Goal: Register for event/course

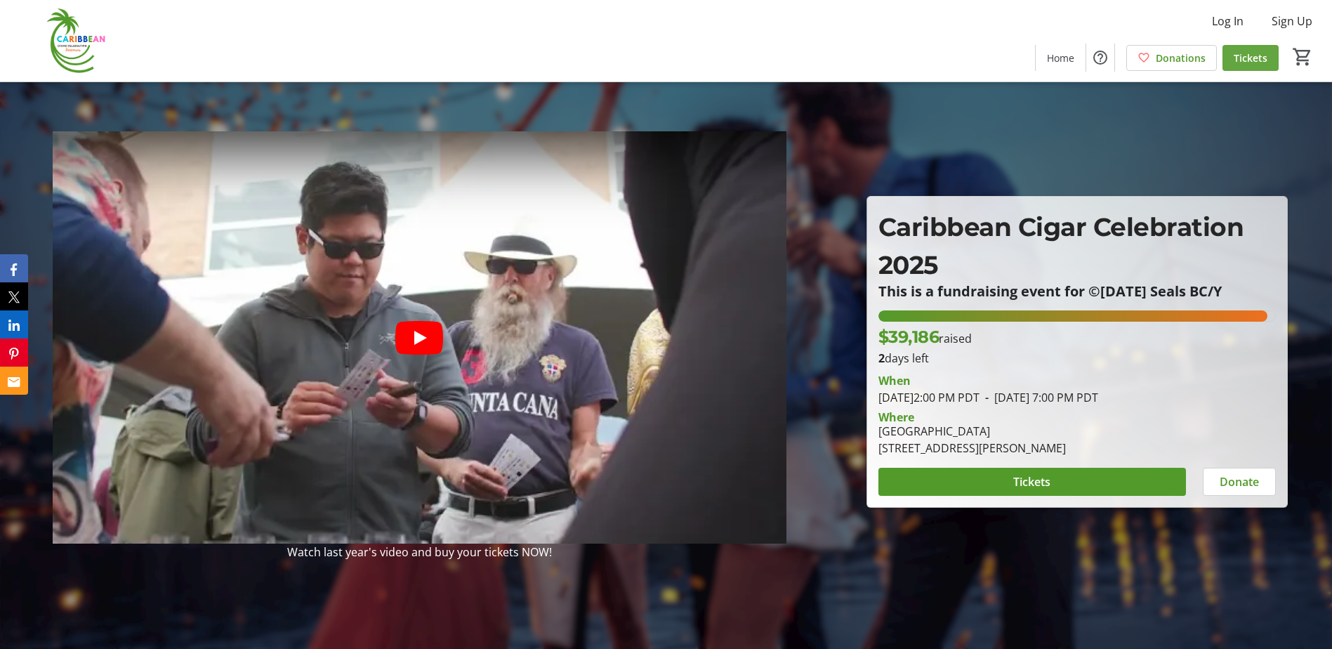
click at [1246, 47] on span at bounding box center [1250, 58] width 56 height 34
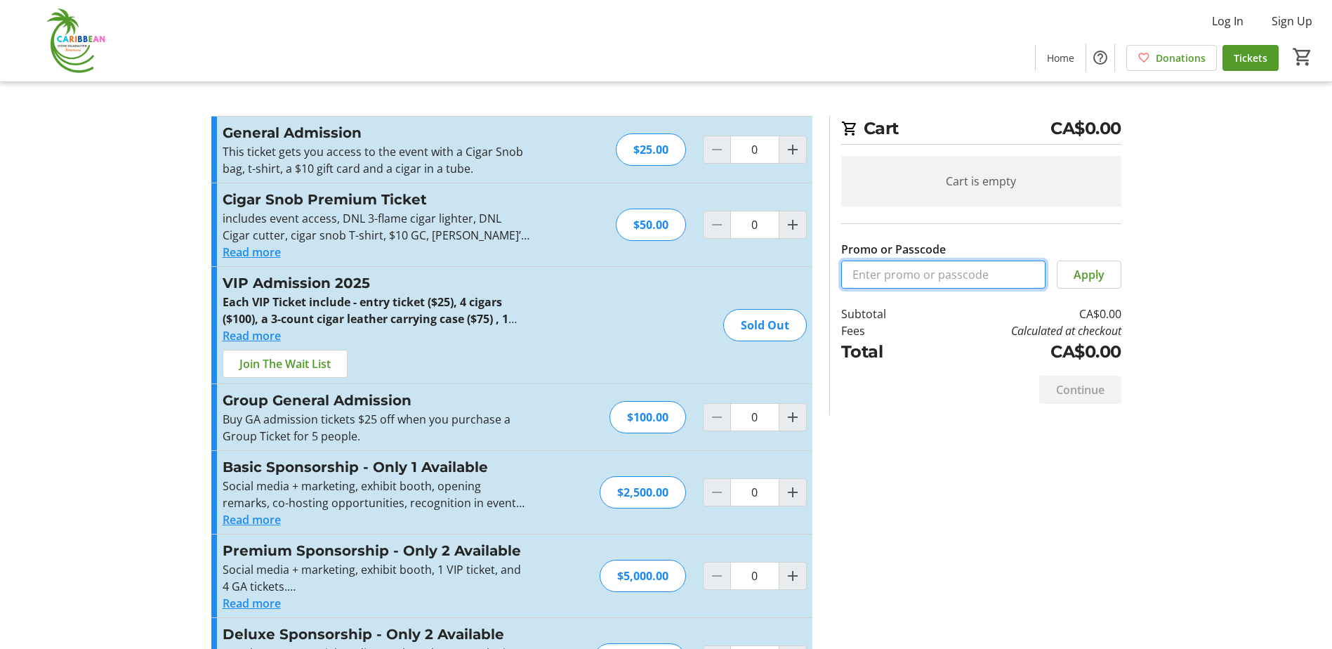
click at [962, 280] on input "Promo or Passcode" at bounding box center [943, 274] width 204 height 28
paste input "FreeCCC-2025"
type input "FreeCCC-2025"
click at [1076, 279] on span "Apply" at bounding box center [1089, 274] width 31 height 17
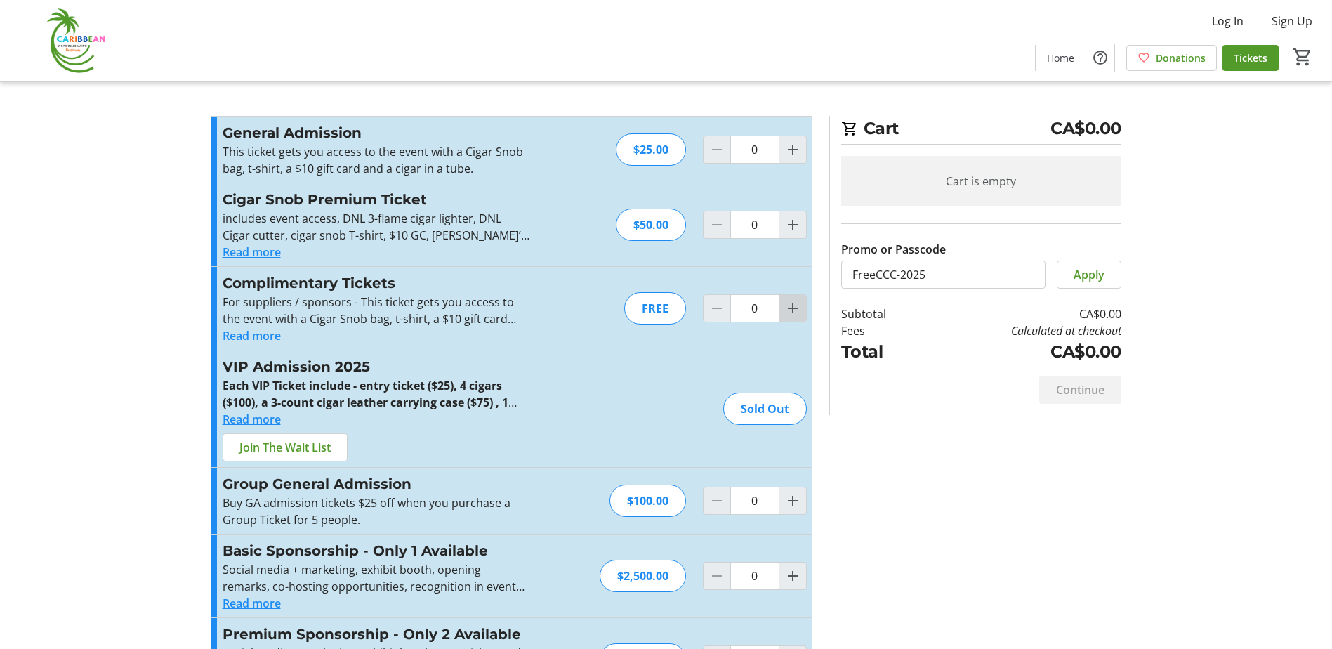
click at [791, 311] on mat-icon "Increment by one" at bounding box center [792, 308] width 17 height 17
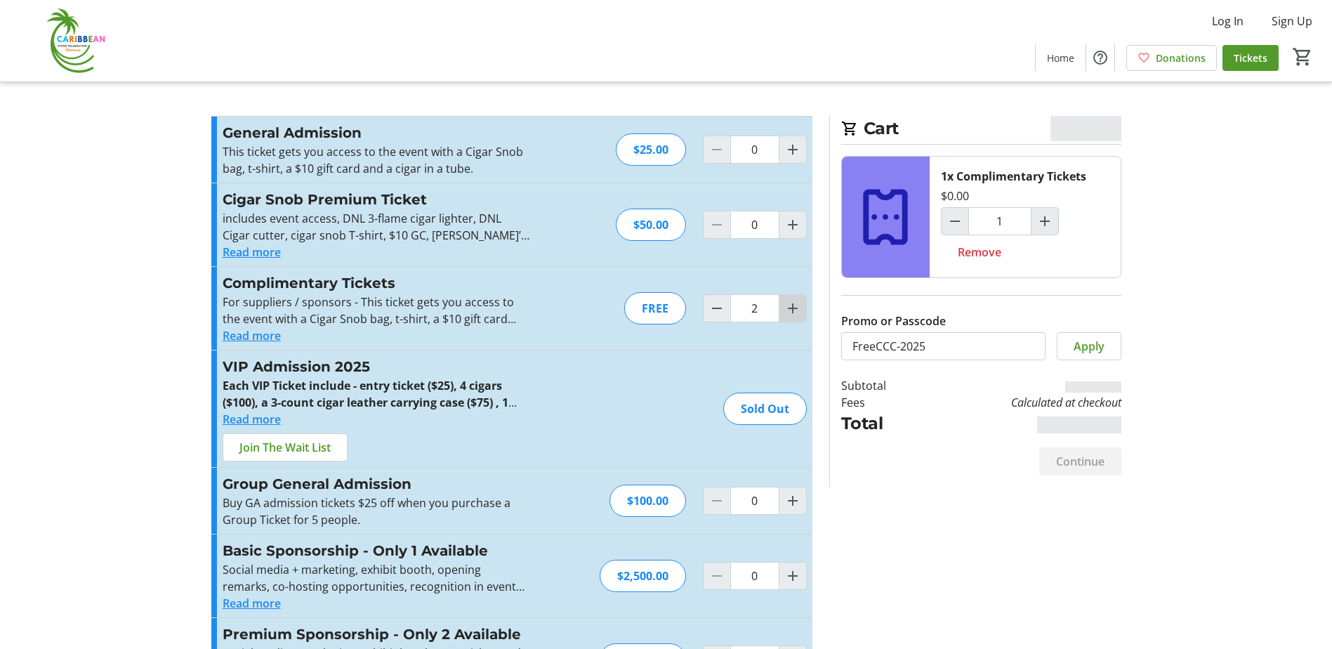
click at [791, 311] on mat-icon "Increment by one" at bounding box center [792, 308] width 17 height 17
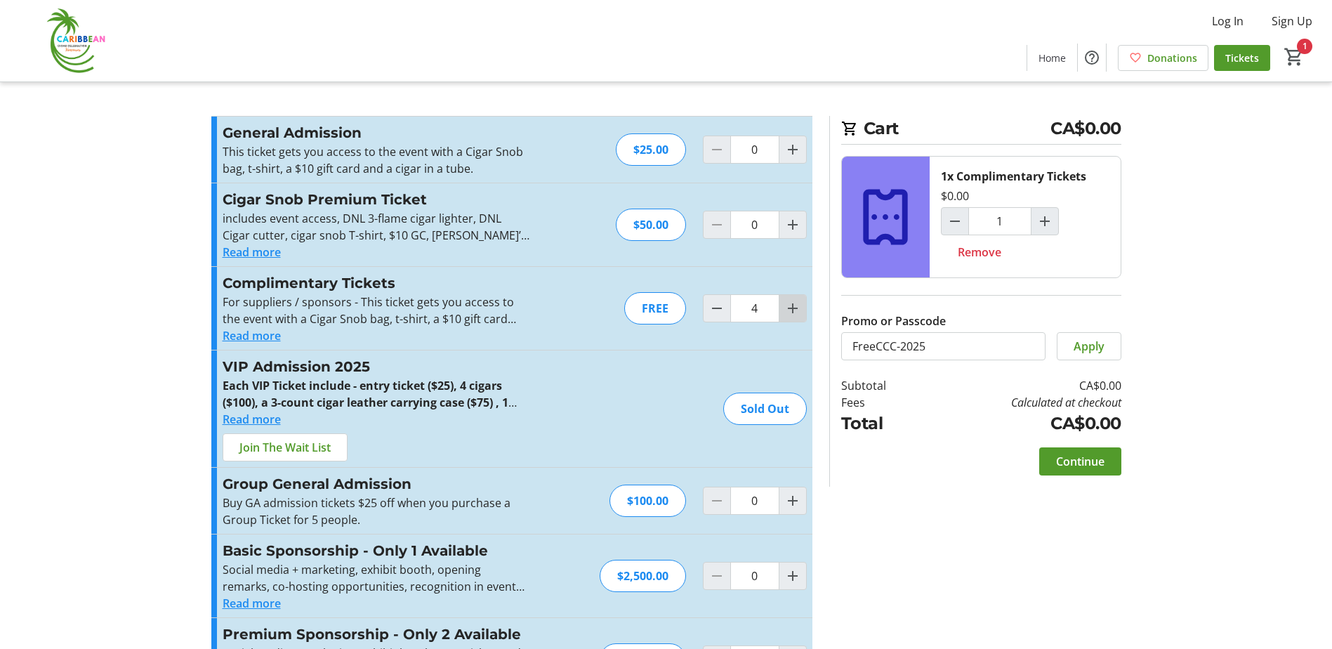
click at [791, 311] on mat-icon "Increment by one" at bounding box center [792, 308] width 17 height 17
type input "5"
click at [1076, 456] on span "Continue" at bounding box center [1080, 461] width 48 height 17
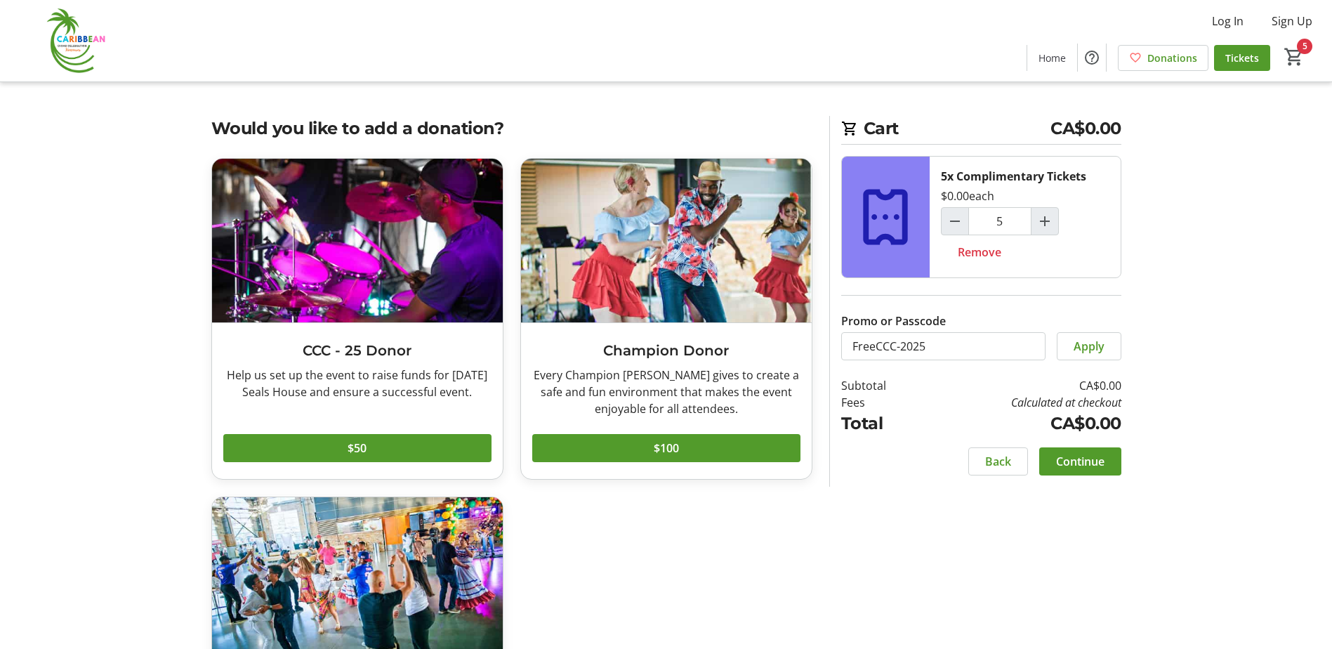
click at [1088, 463] on span "Continue" at bounding box center [1080, 461] width 48 height 17
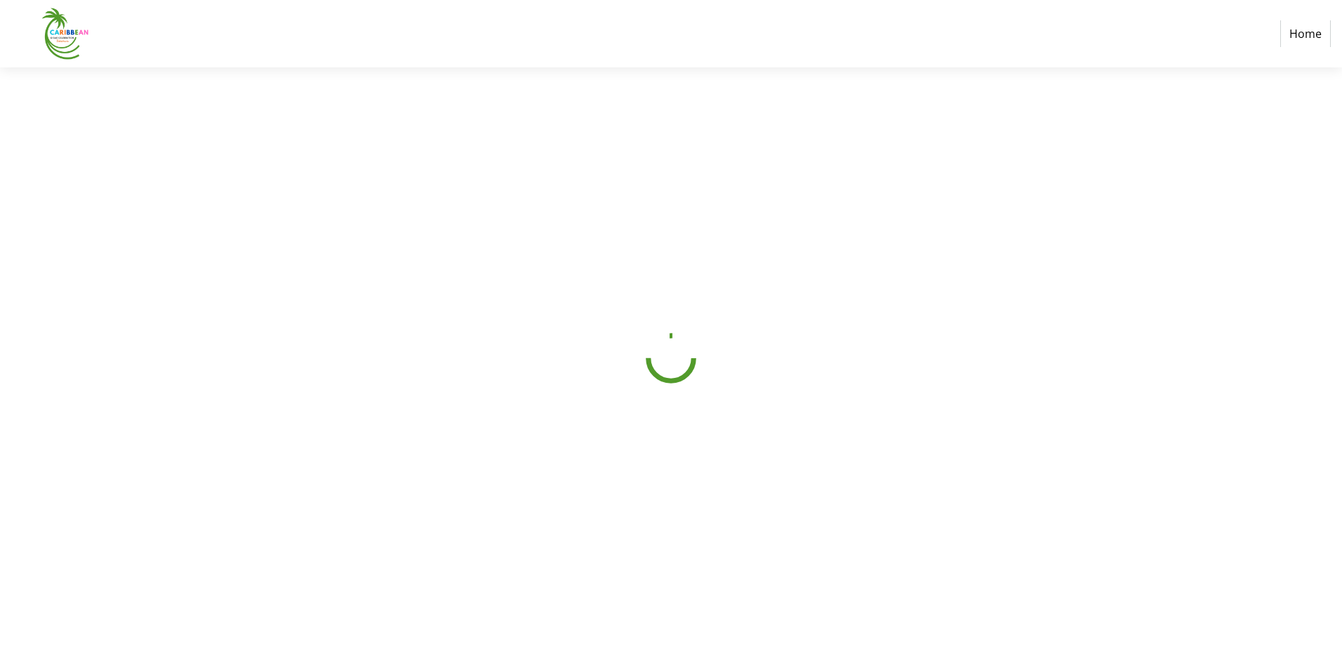
select select "CA"
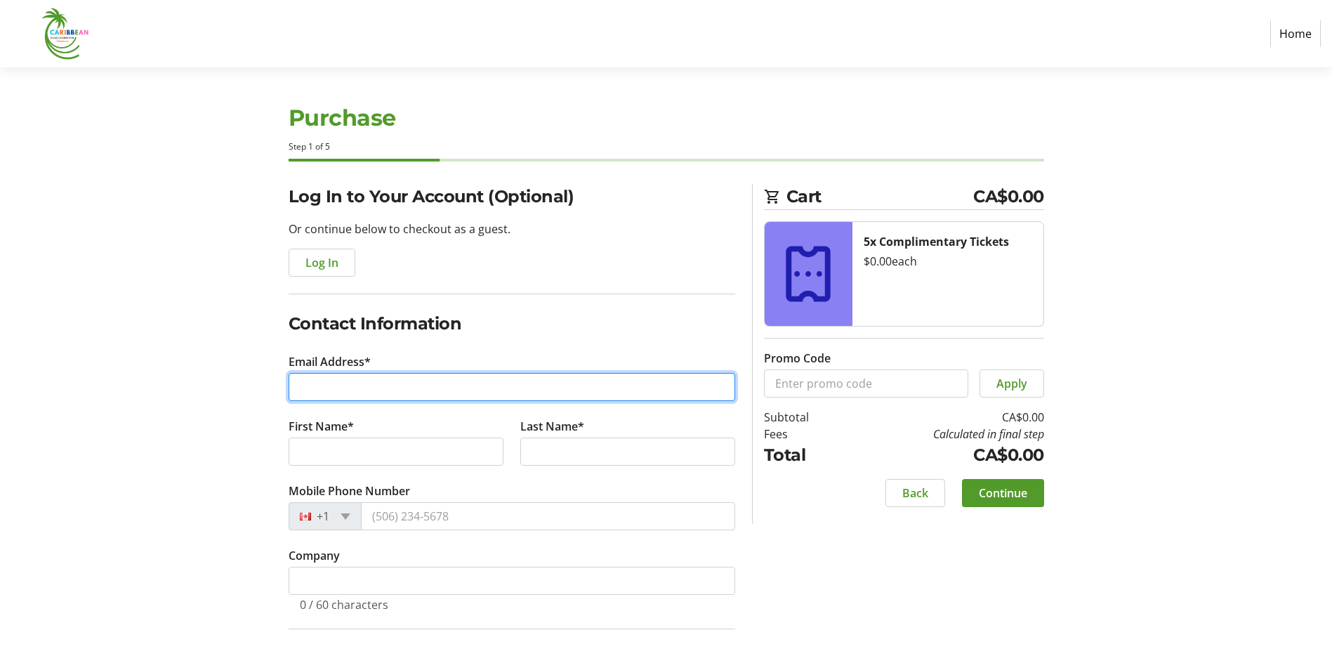
click at [338, 382] on input "Email Address*" at bounding box center [512, 387] width 447 height 28
paste input "[PERSON_NAME] - Your Real Estate Agent <[EMAIL_ADDRESS][DOMAIN_NAME]>"
drag, startPoint x: 512, startPoint y: 389, endPoint x: 271, endPoint y: 383, distance: 240.9
click at [271, 383] on div "Log In to Your Account (Optional) Or continue below to checkout as a guest. Log…" at bounding box center [666, 533] width 927 height 699
type input "[EMAIL_ADDRESS][DOMAIN_NAME]"
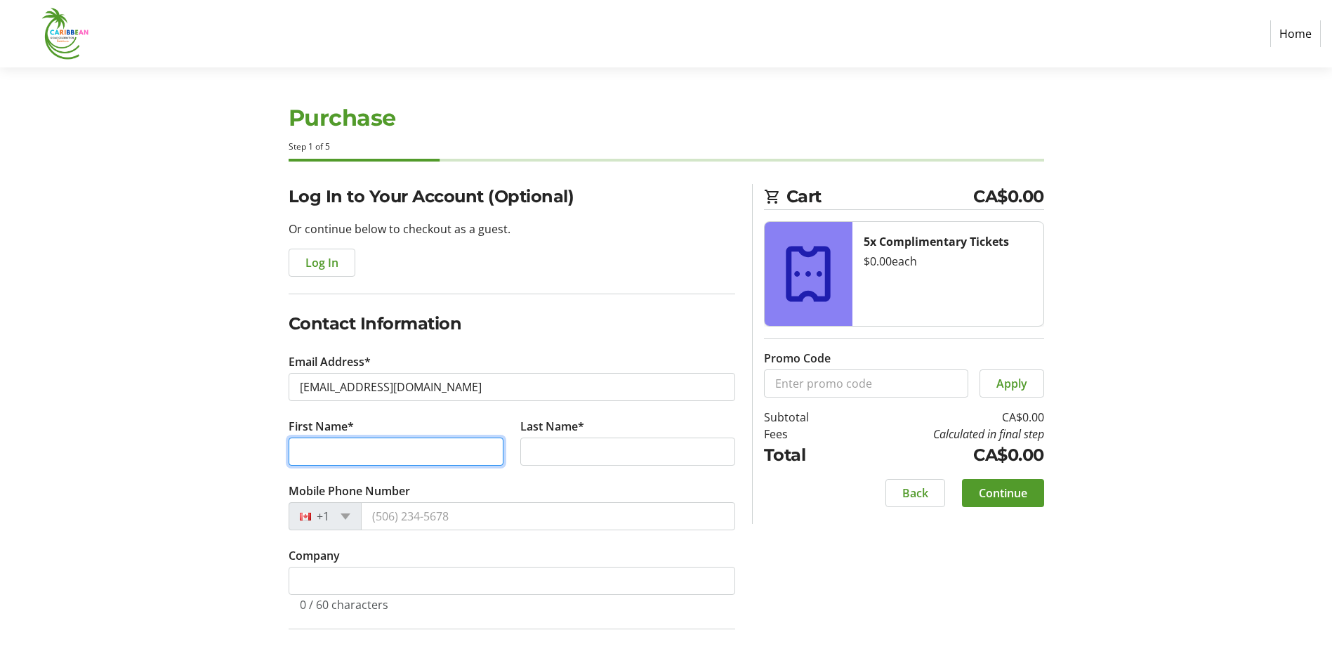
click at [357, 447] on input "First Name*" at bounding box center [396, 451] width 215 height 28
type input "[PERSON_NAME]"
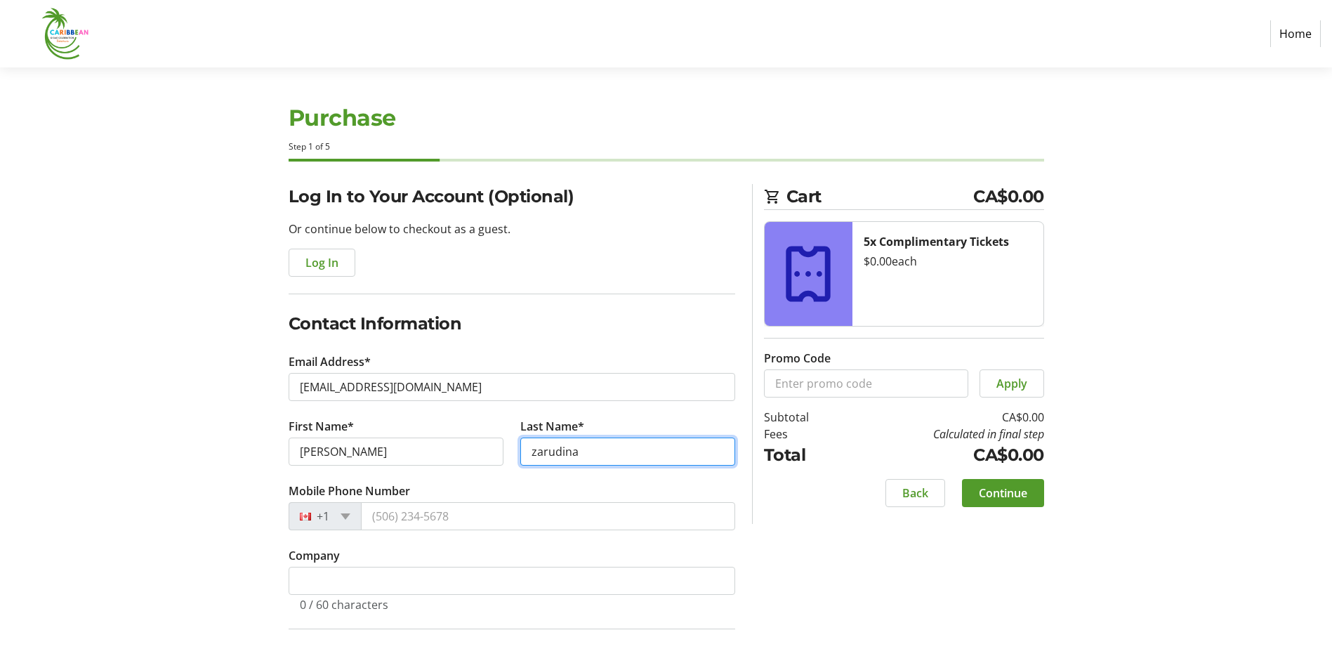
type input "zarudina"
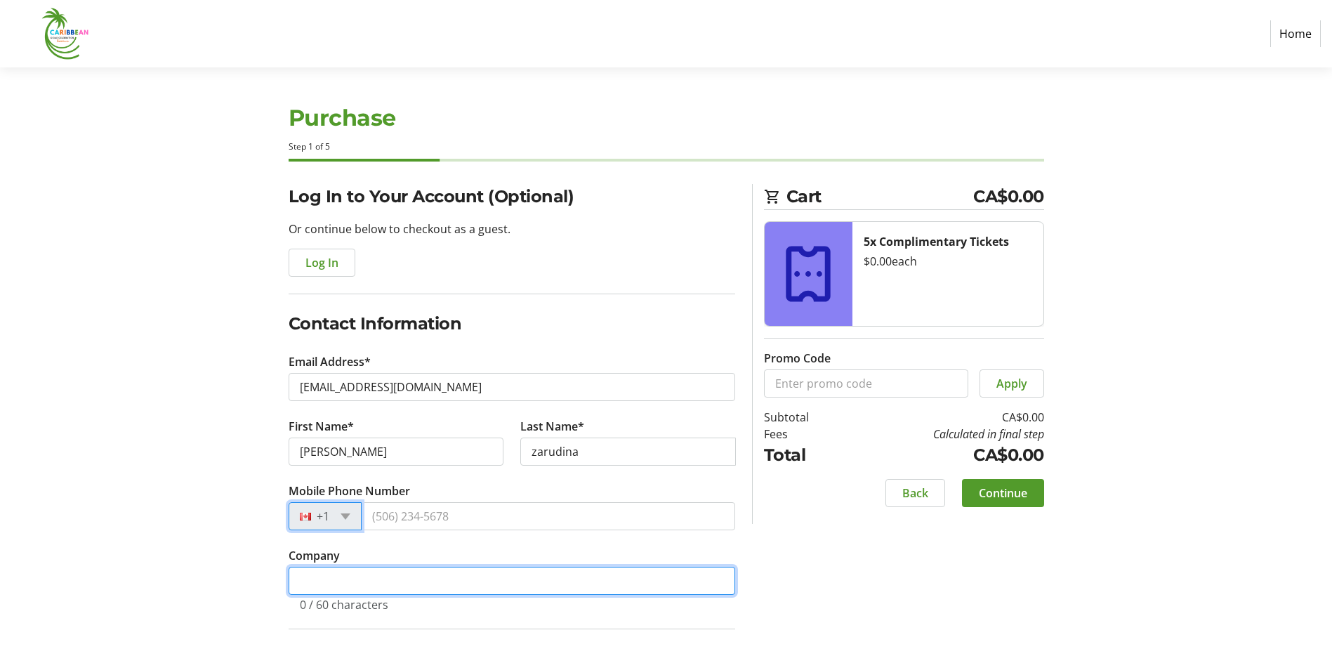
click at [313, 584] on input "Company" at bounding box center [512, 581] width 447 height 28
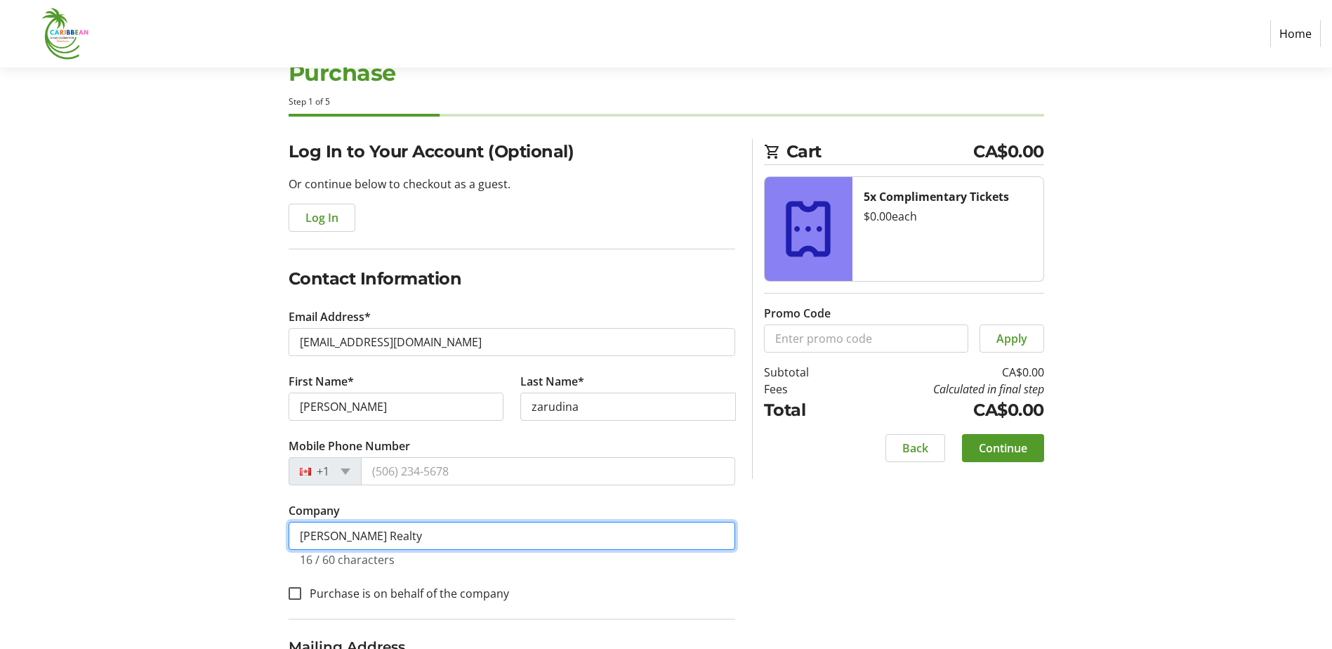
scroll to position [70, 0]
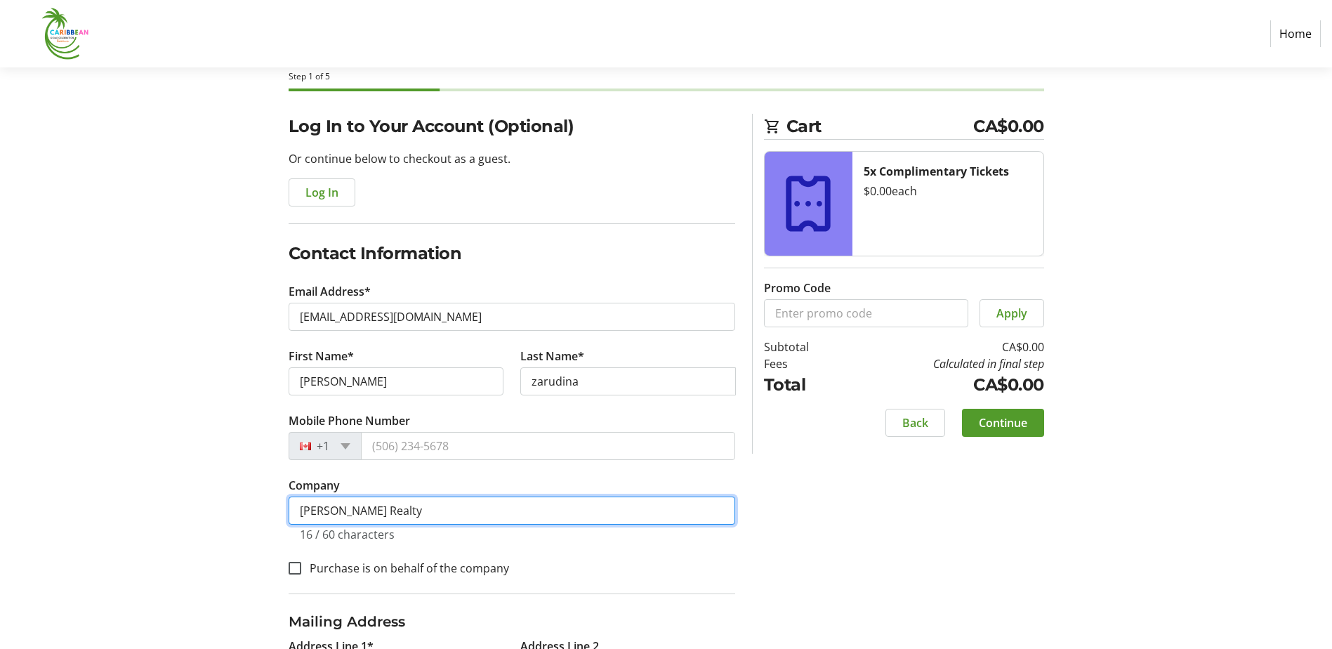
type input "[PERSON_NAME] Realty"
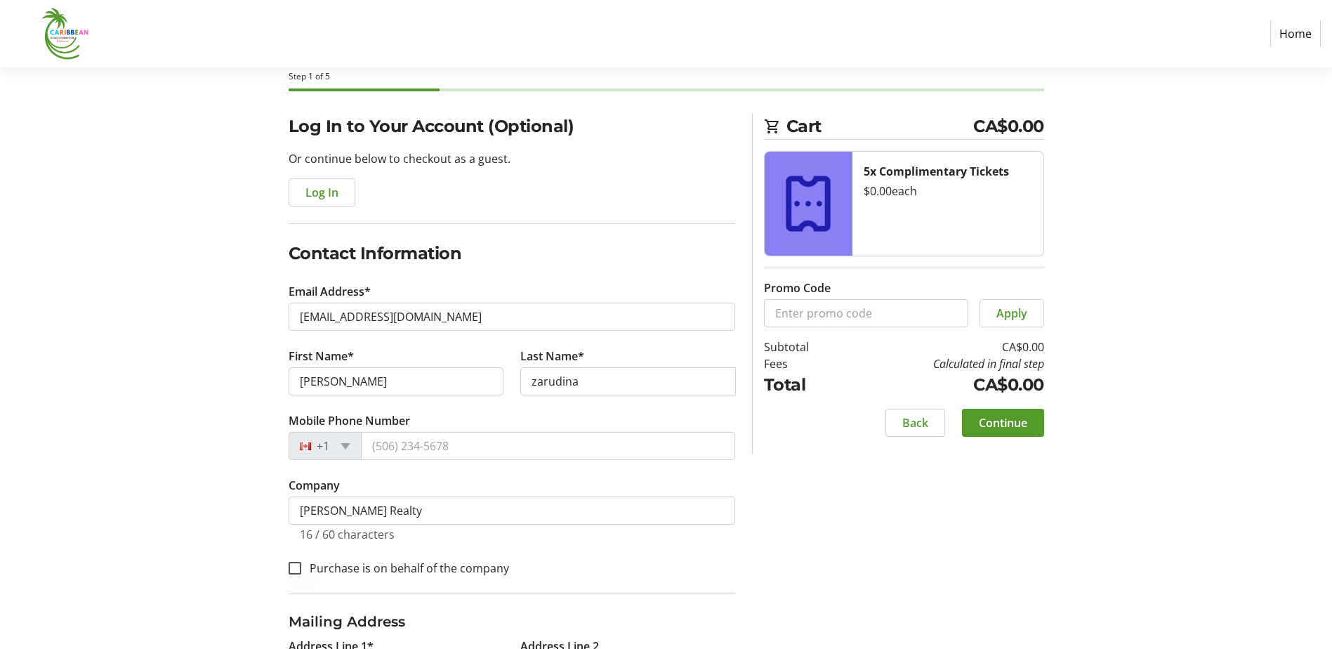
click at [289, 574] on div at bounding box center [295, 568] width 34 height 34
checkbox input "true"
click at [511, 449] on input "Mobile Phone Number" at bounding box center [548, 446] width 374 height 28
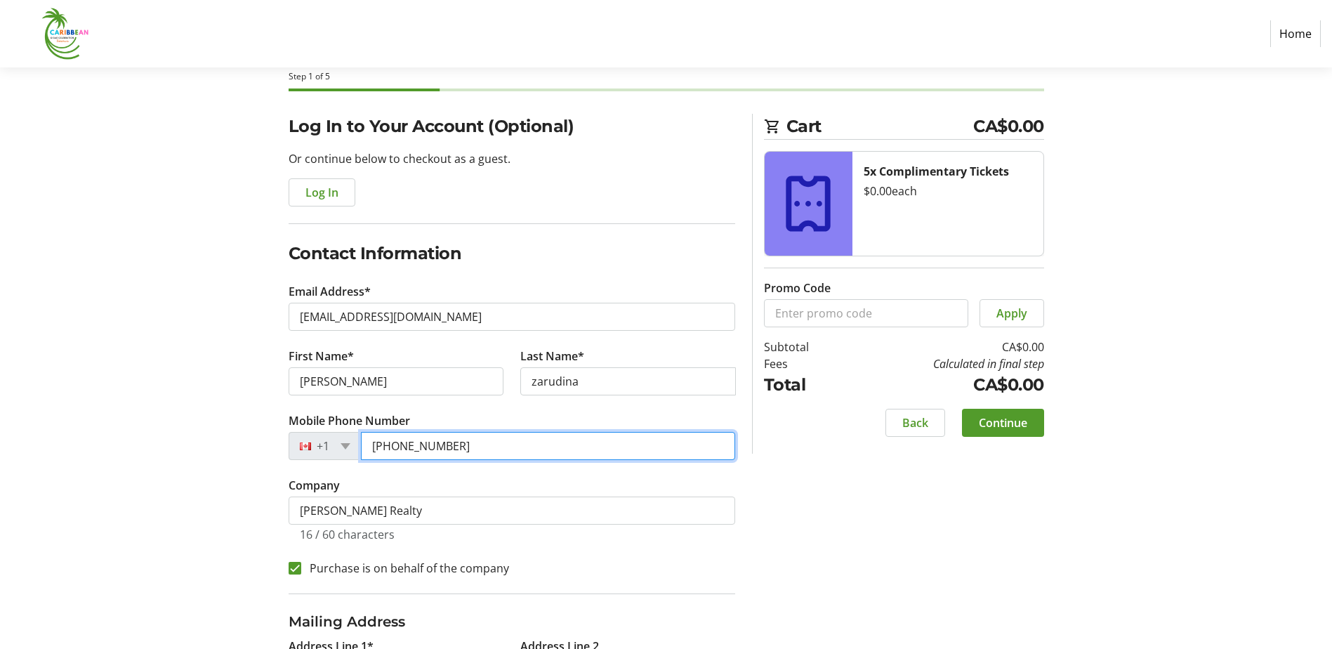
type input "[PHONE_NUMBER]"
click at [1003, 426] on span "Continue" at bounding box center [1003, 422] width 48 height 17
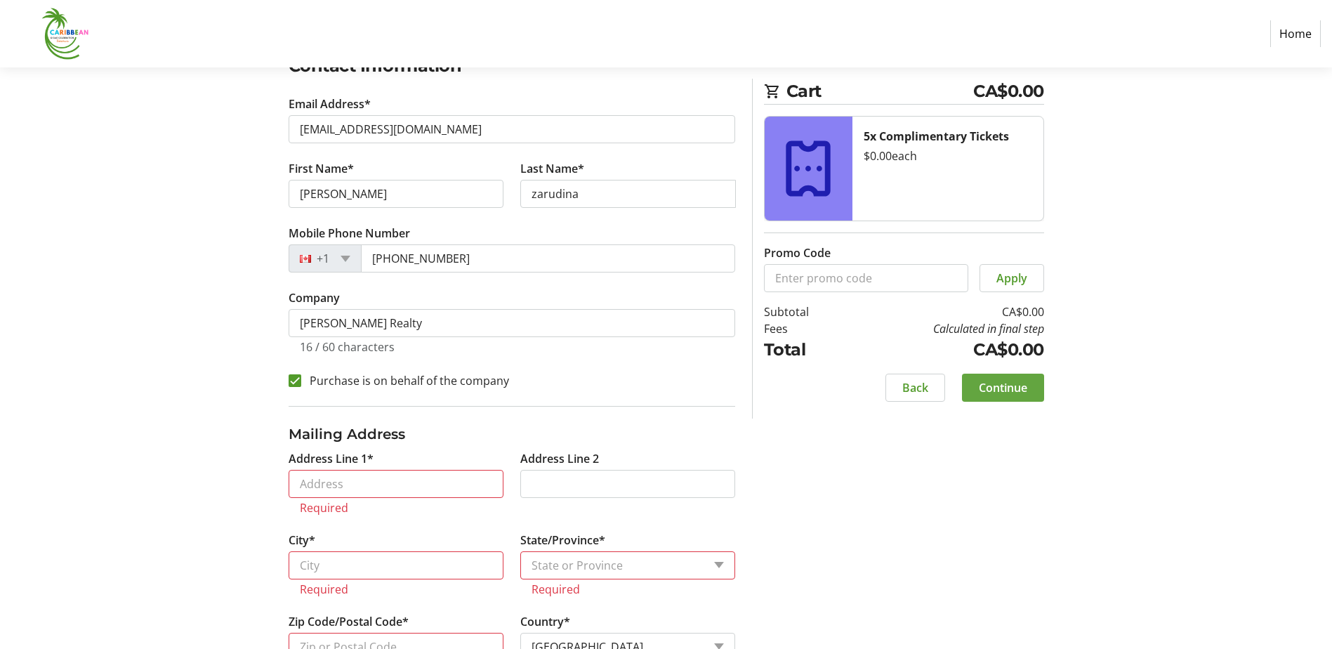
scroll to position [270, 0]
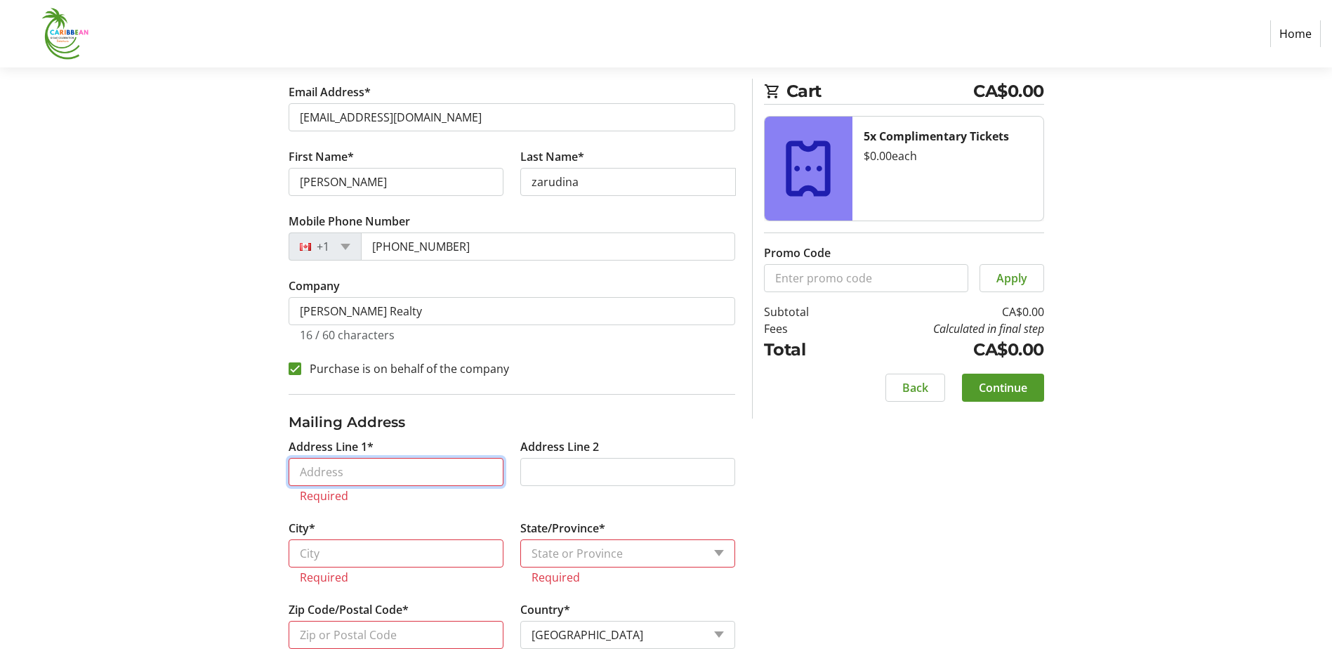
click at [301, 466] on input "Address Line 1*" at bounding box center [396, 472] width 215 height 28
type input "[STREET_ADDRESS][PERSON_NAME]"
type input "[GEOGRAPHIC_DATA]"
type input "V6E 4A4"
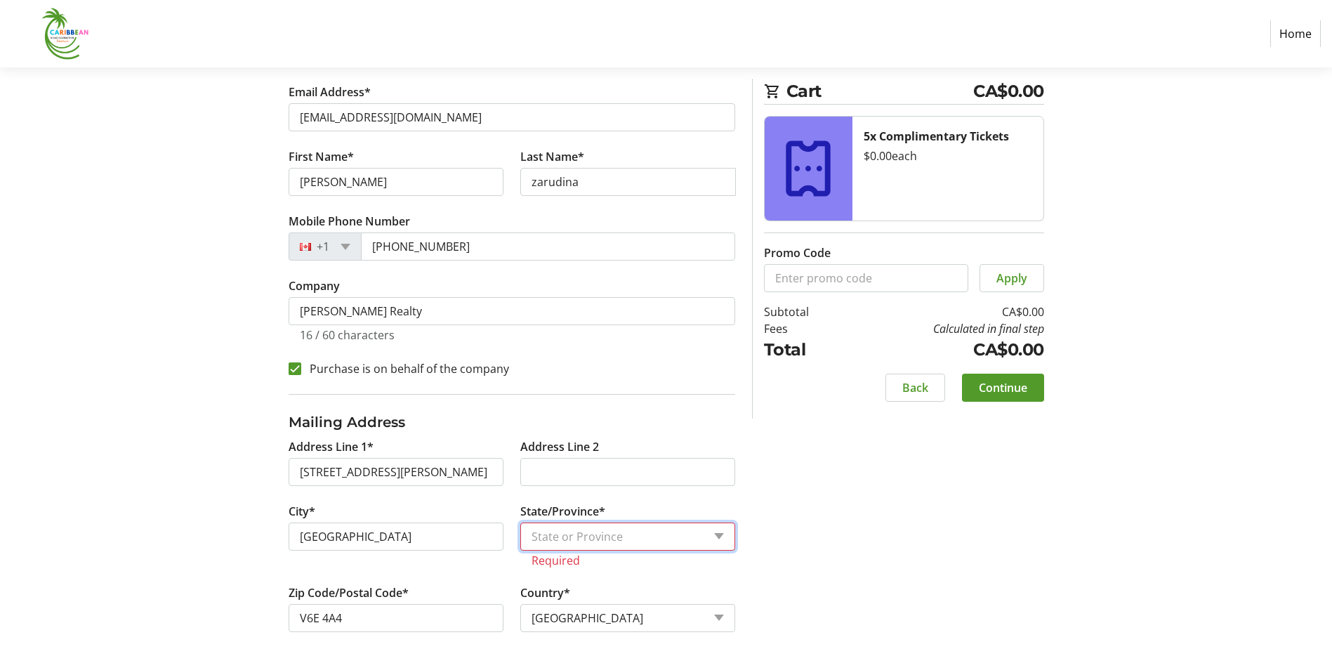
click at [547, 532] on select "State or Province State or Province [GEOGRAPHIC_DATA] [GEOGRAPHIC_DATA] [GEOGRA…" at bounding box center [627, 536] width 215 height 28
select select "BC"
click at [520, 522] on select "State or Province State or Province [GEOGRAPHIC_DATA] [GEOGRAPHIC_DATA] [GEOGRA…" at bounding box center [627, 536] width 215 height 28
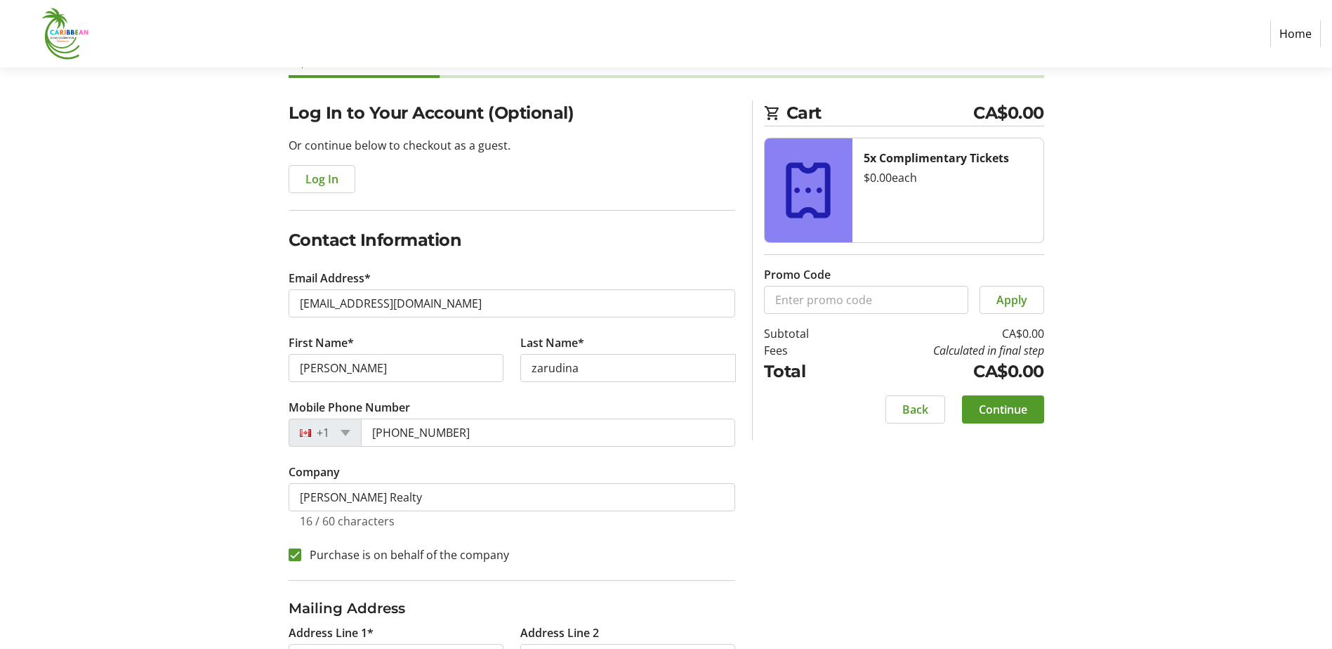
scroll to position [59, 0]
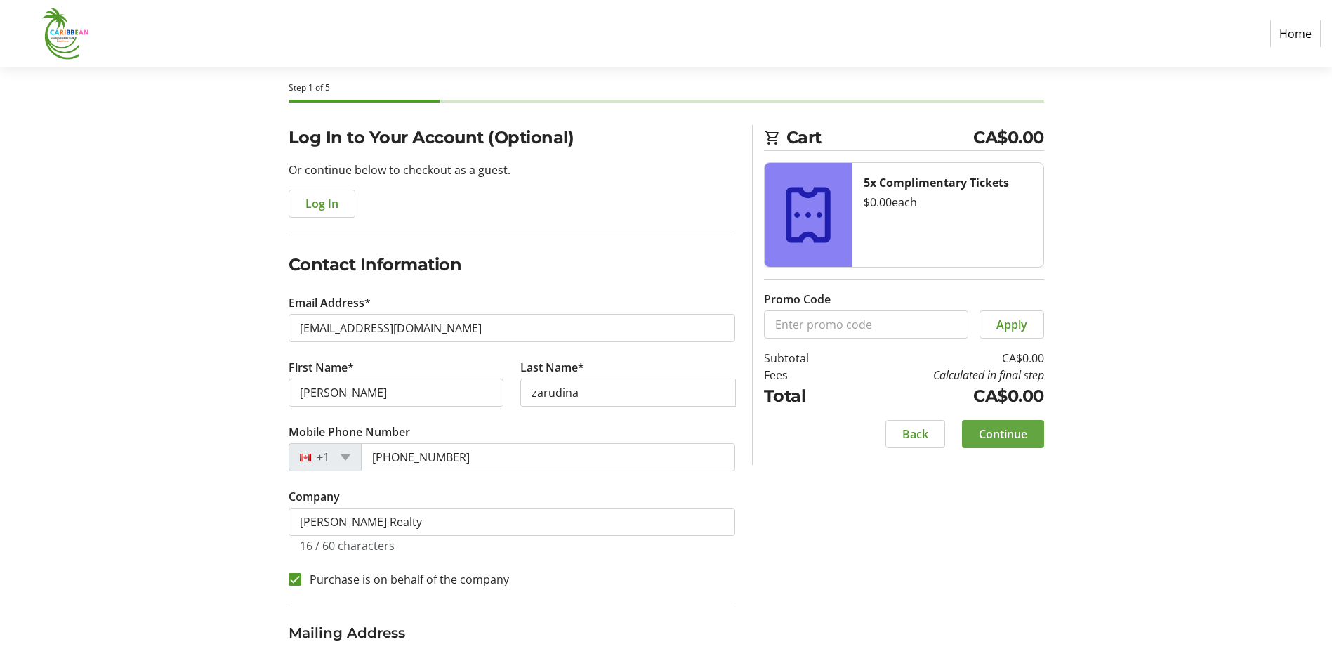
click at [1006, 428] on span "Continue" at bounding box center [1003, 433] width 48 height 17
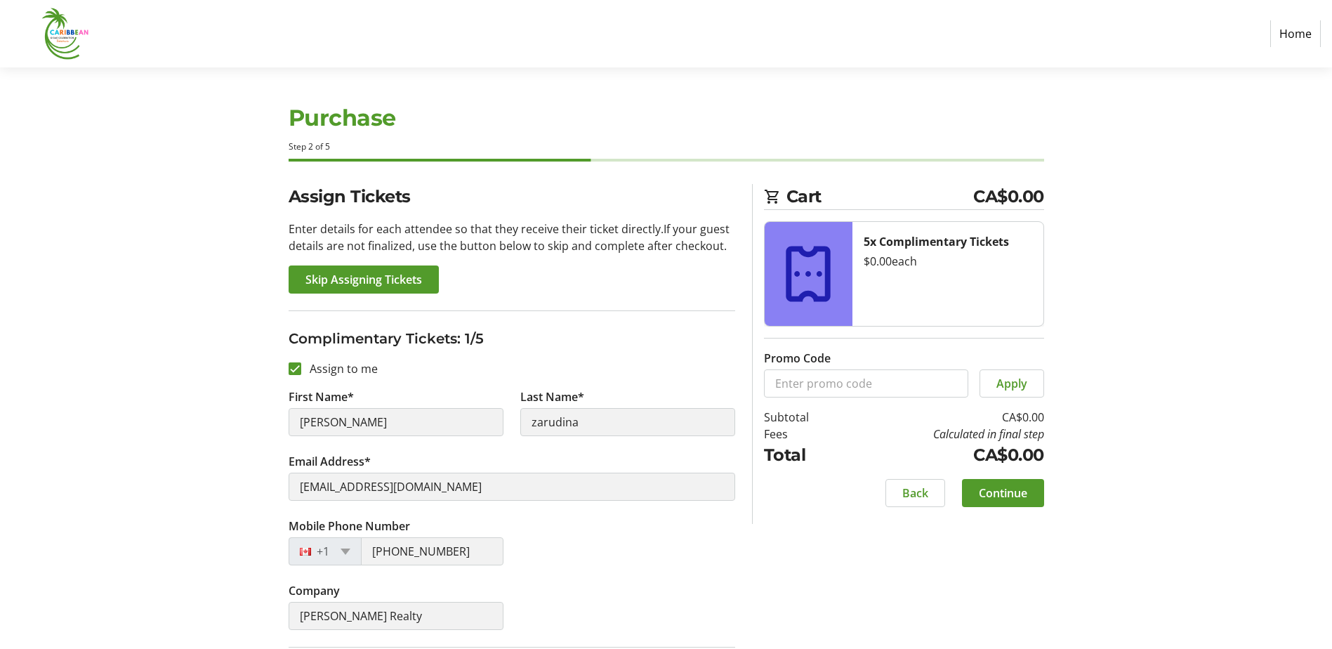
click at [387, 278] on span "Skip Assigning Tickets" at bounding box center [363, 279] width 117 height 17
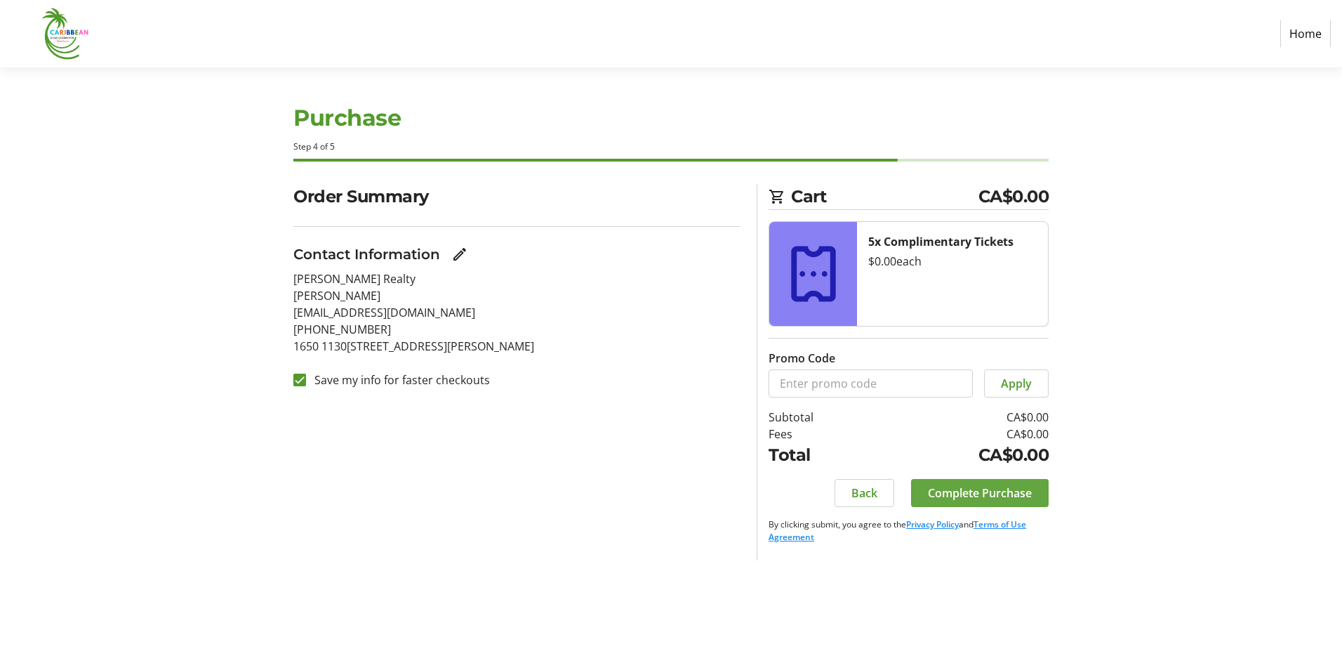
click at [969, 494] on span "Complete Purchase" at bounding box center [980, 492] width 104 height 17
